Goal: Task Accomplishment & Management: Complete application form

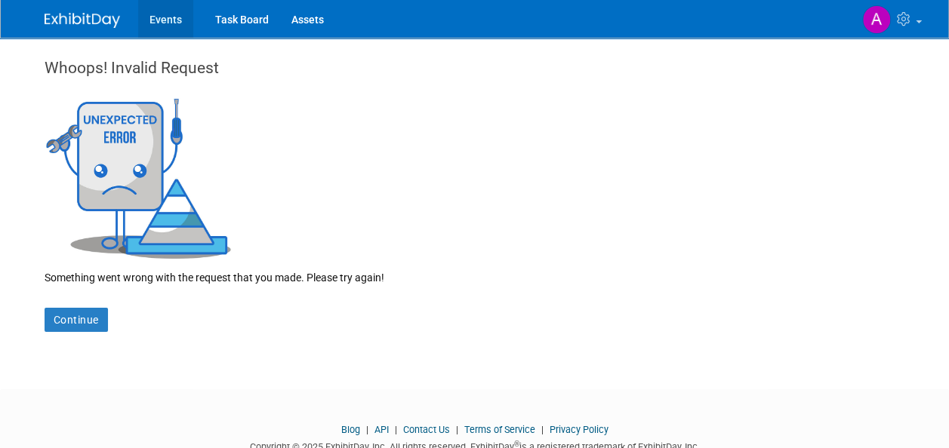
click at [173, 23] on link "Events" at bounding box center [165, 19] width 55 height 38
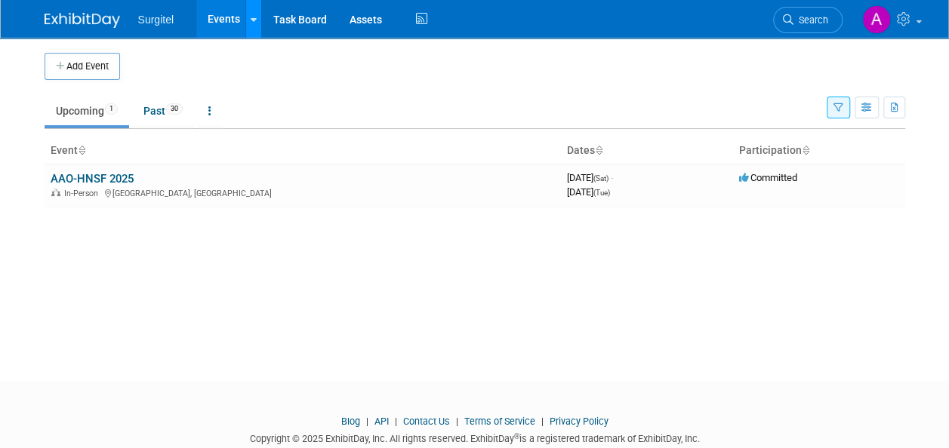
click at [251, 24] on div at bounding box center [254, 18] width 6 height 15
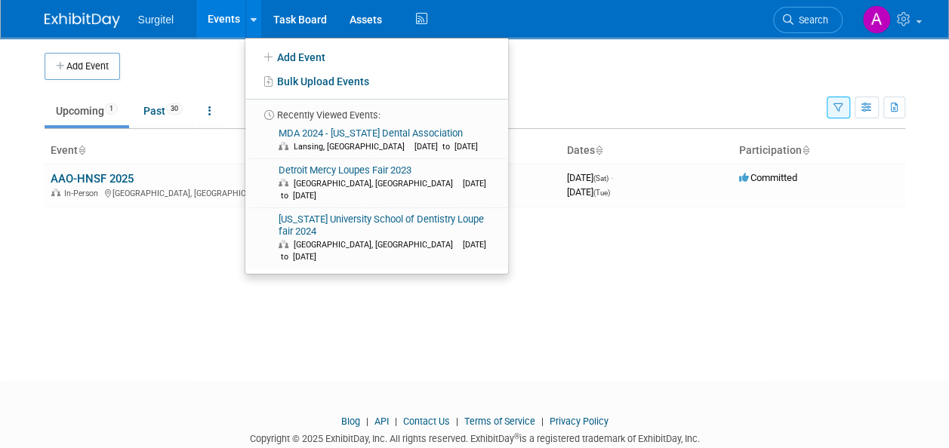
click at [201, 226] on div "Add Event New Event Duplicate Event Warning There is another event in your work…" at bounding box center [474, 196] width 883 height 316
